Goal: Information Seeking & Learning: Understand process/instructions

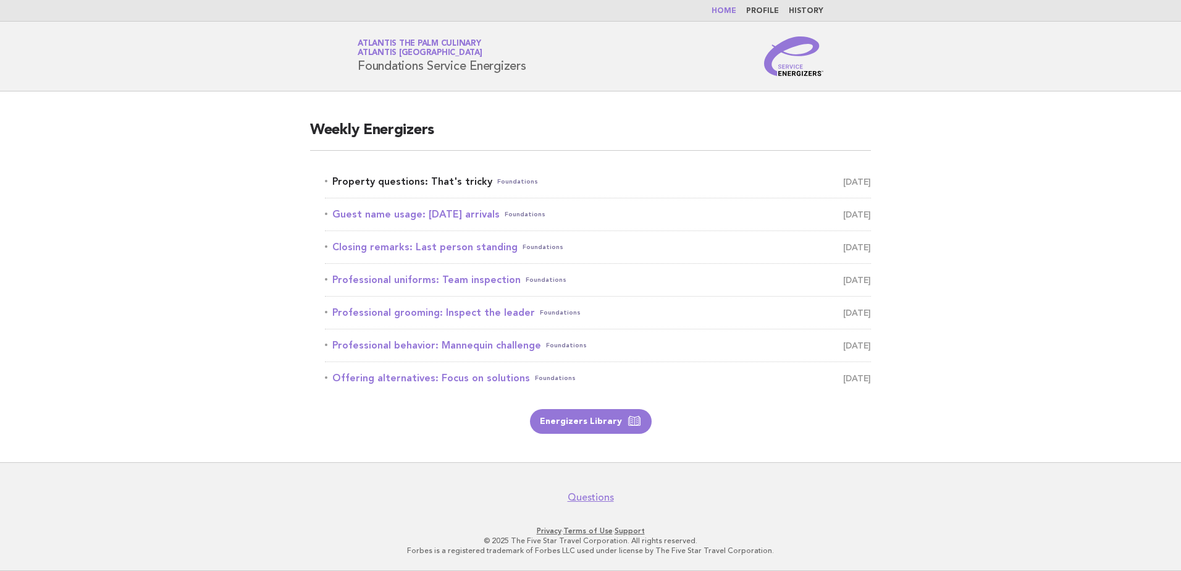
click at [497, 180] on span "Foundations" at bounding box center [517, 181] width 41 height 17
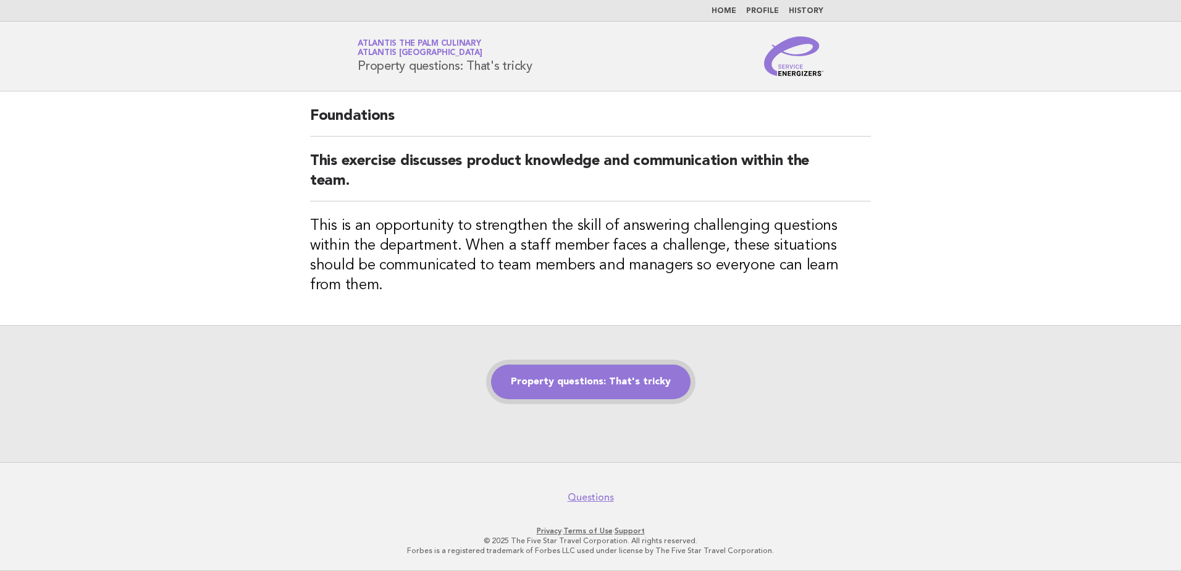
drag, startPoint x: 1081, startPoint y: 0, endPoint x: 645, endPoint y: 378, distance: 576.6
click at [645, 378] on link "Property questions: That's tricky" at bounding box center [590, 381] width 199 height 35
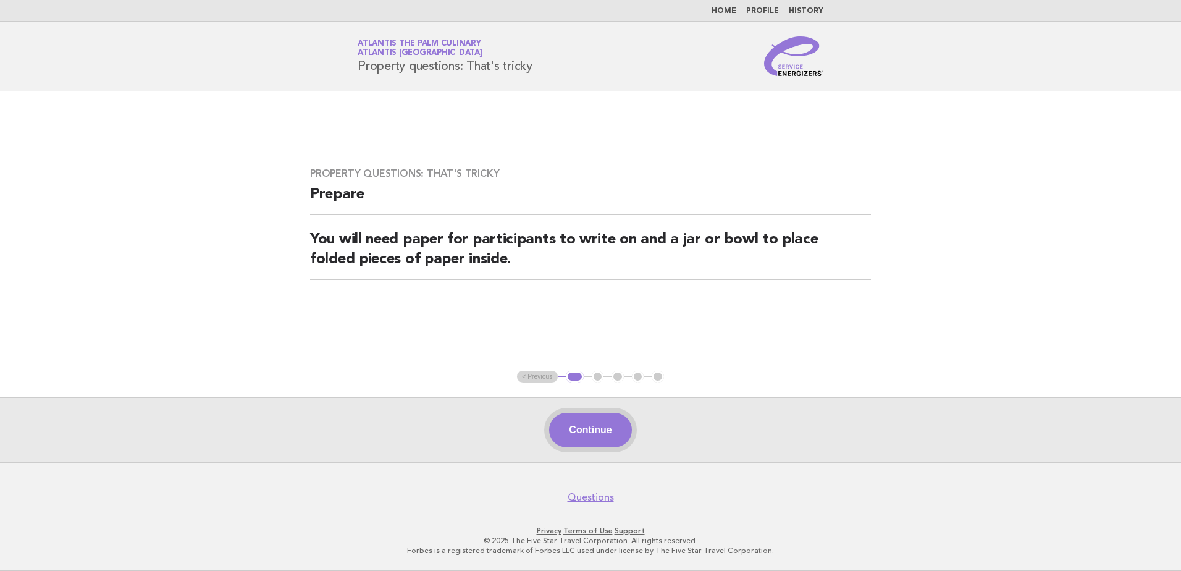
click at [601, 427] on button "Continue" at bounding box center [590, 430] width 82 height 35
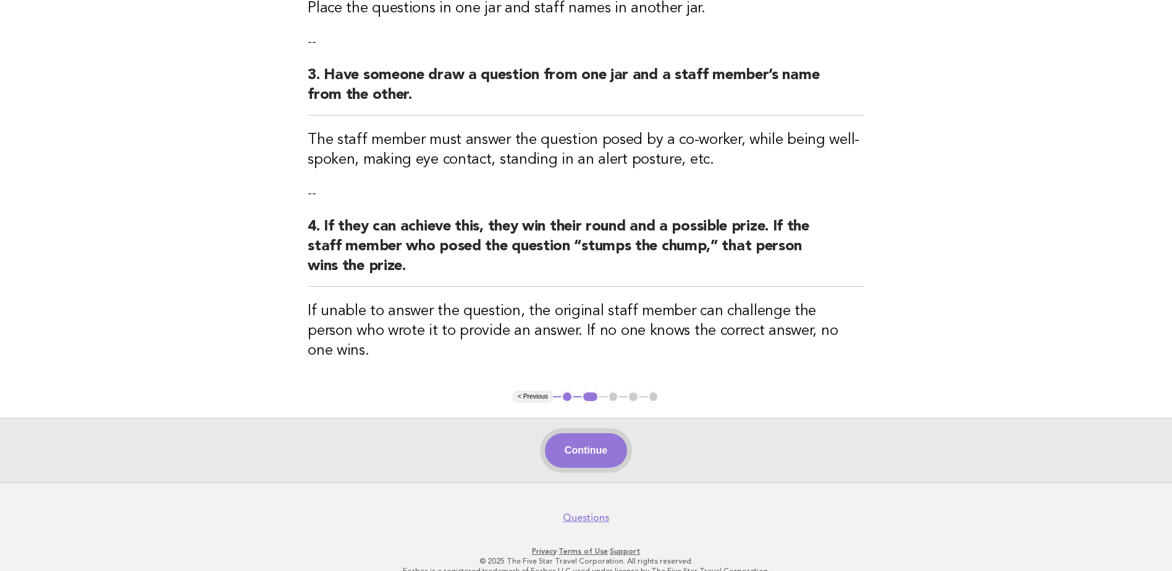
click at [595, 433] on button "Continue" at bounding box center [586, 450] width 82 height 35
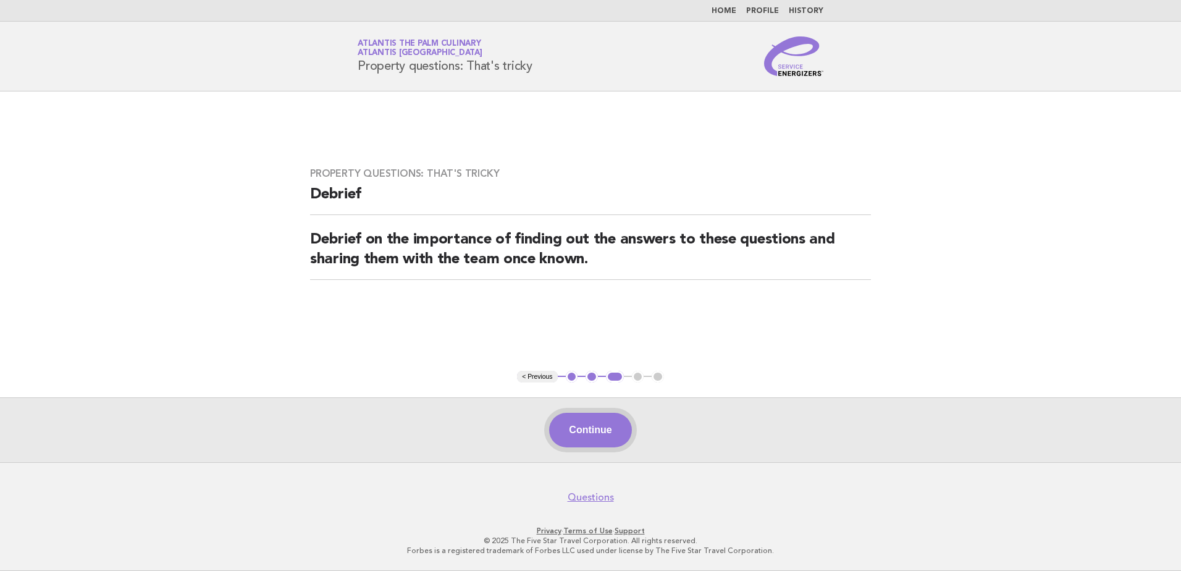
click at [597, 417] on button "Continue" at bounding box center [590, 430] width 82 height 35
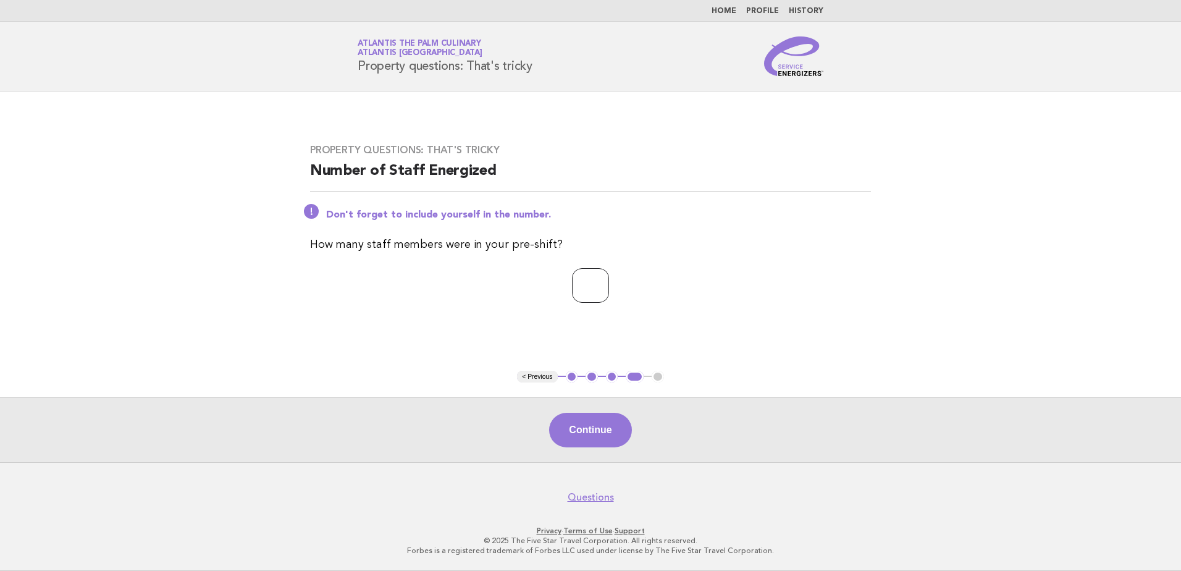
click at [609, 281] on input "*" at bounding box center [590, 285] width 37 height 35
type input "*"
click at [609, 281] on input "*" at bounding box center [590, 285] width 37 height 35
click at [592, 426] on button "Continue" at bounding box center [590, 430] width 82 height 35
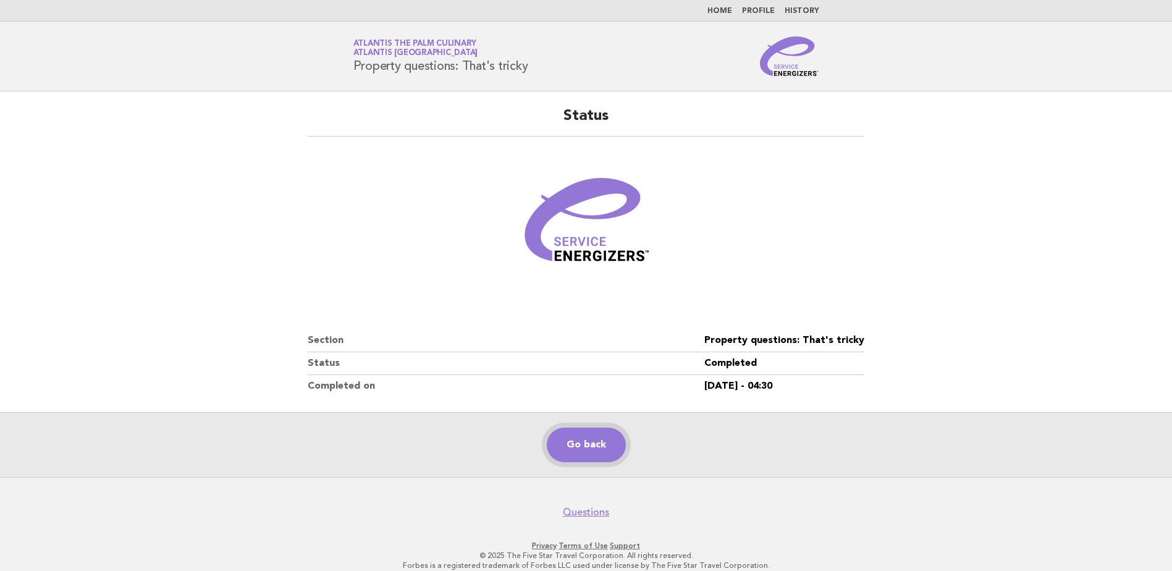
click at [569, 430] on link "Go back" at bounding box center [586, 444] width 79 height 35
